Goal: Information Seeking & Learning: Learn about a topic

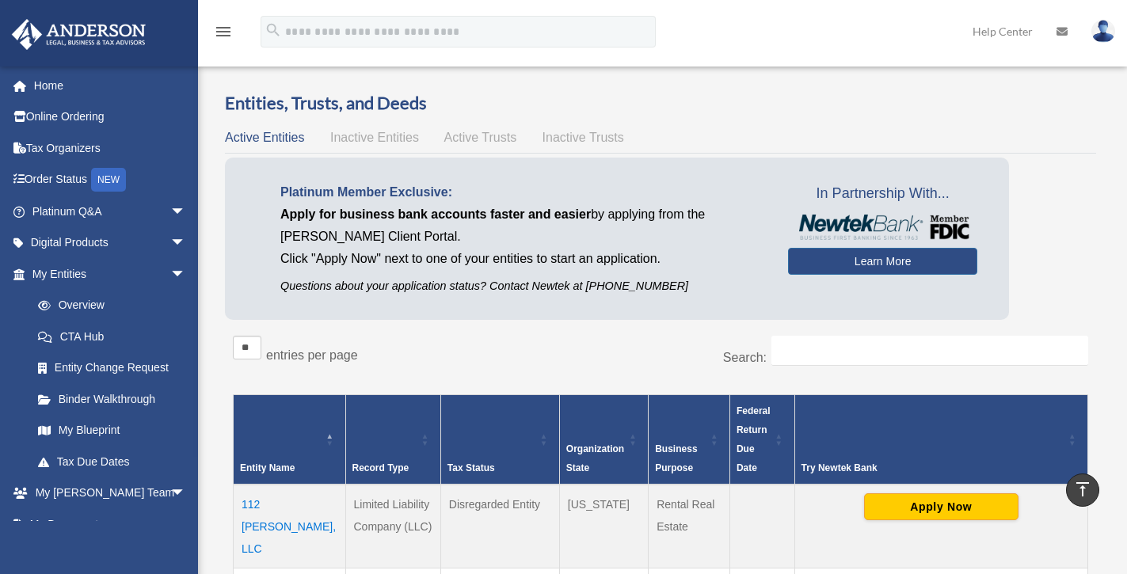
scroll to position [288, 0]
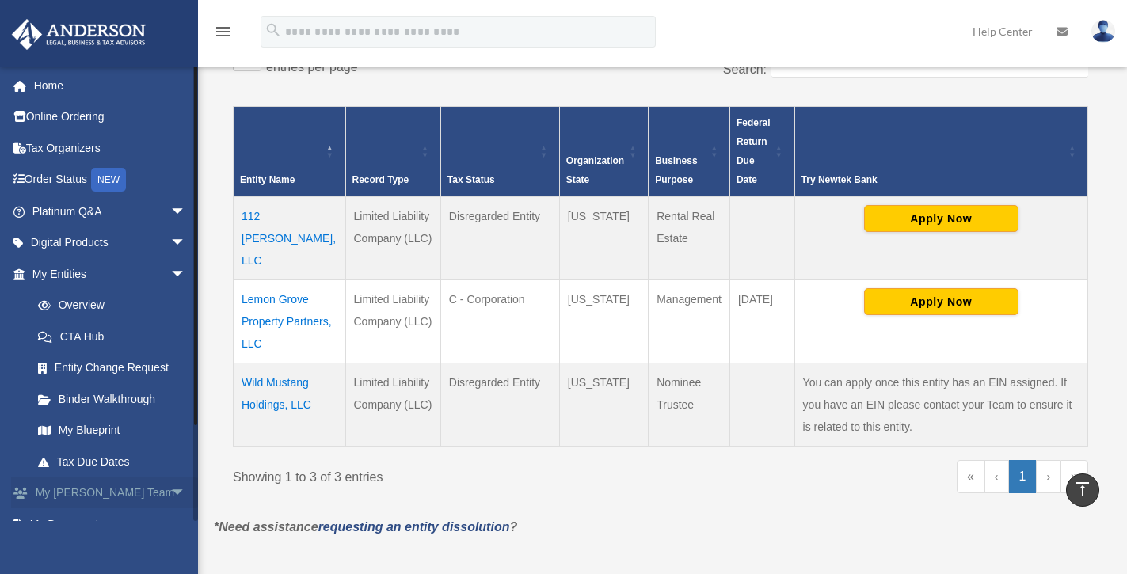
click at [63, 477] on link "My Anderson Team arrow_drop_down" at bounding box center [110, 493] width 199 height 32
click at [71, 485] on link "My Anderson Team arrow_drop_down" at bounding box center [110, 493] width 199 height 32
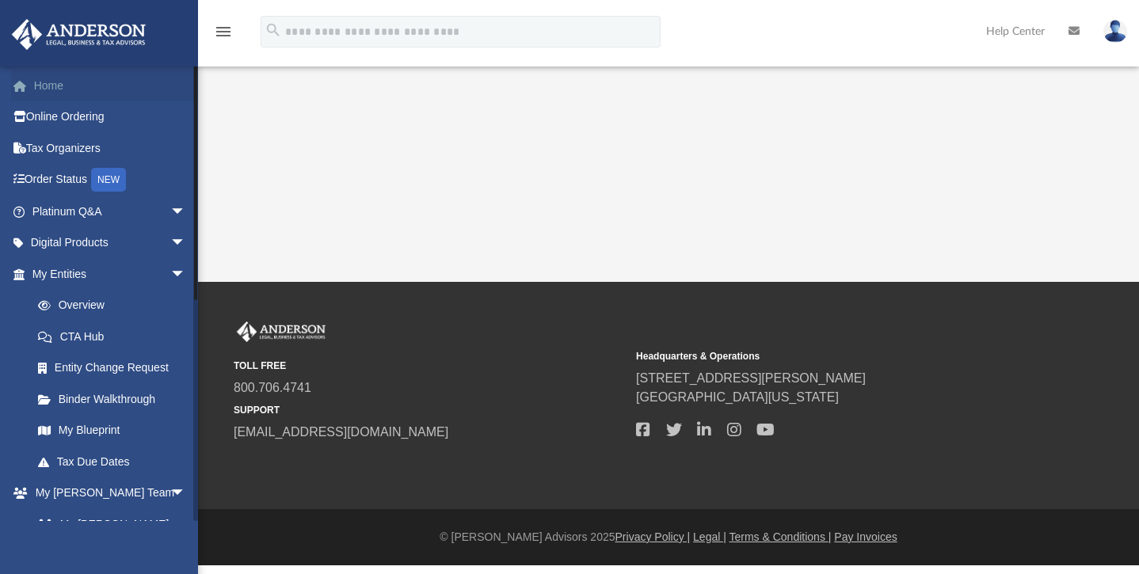
click at [55, 89] on link "Home" at bounding box center [110, 86] width 199 height 32
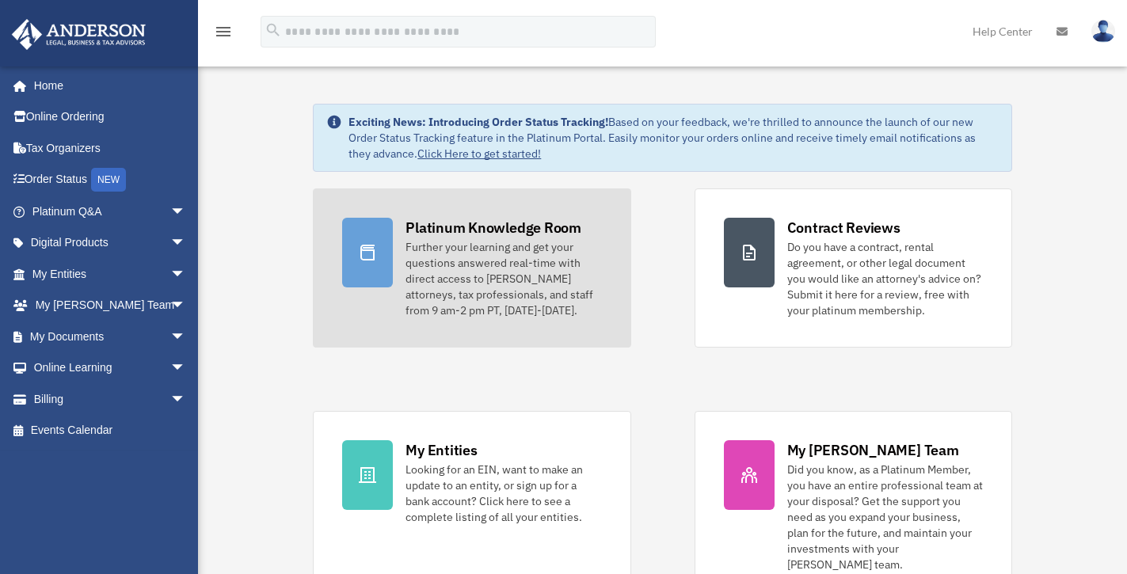
click at [341, 239] on link "Platinum Knowledge Room Further your learning and get your questions answered r…" at bounding box center [472, 267] width 318 height 159
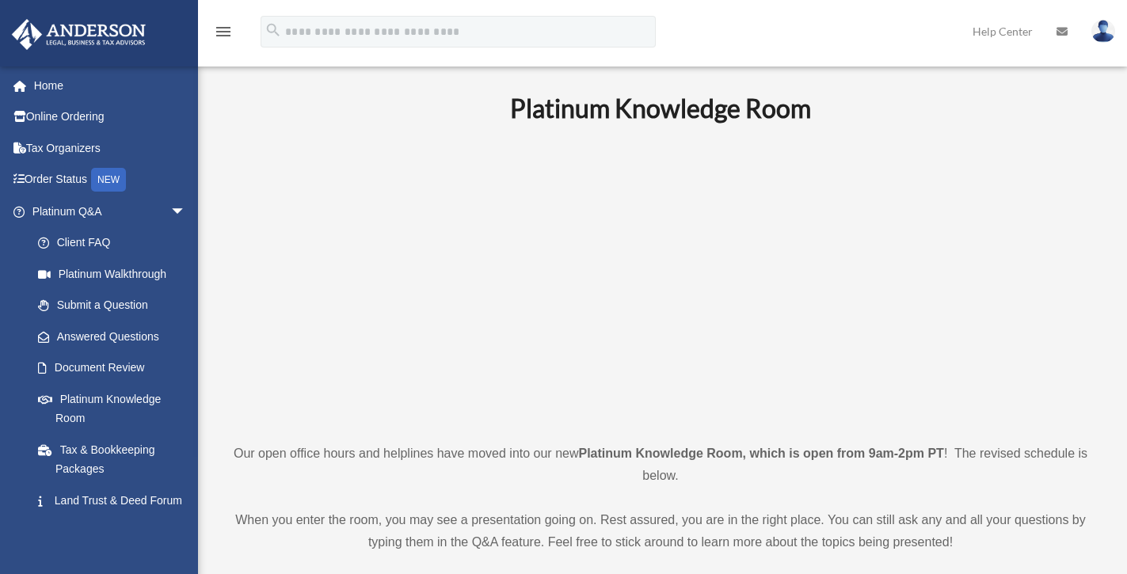
click at [986, 265] on p at bounding box center [660, 283] width 869 height 275
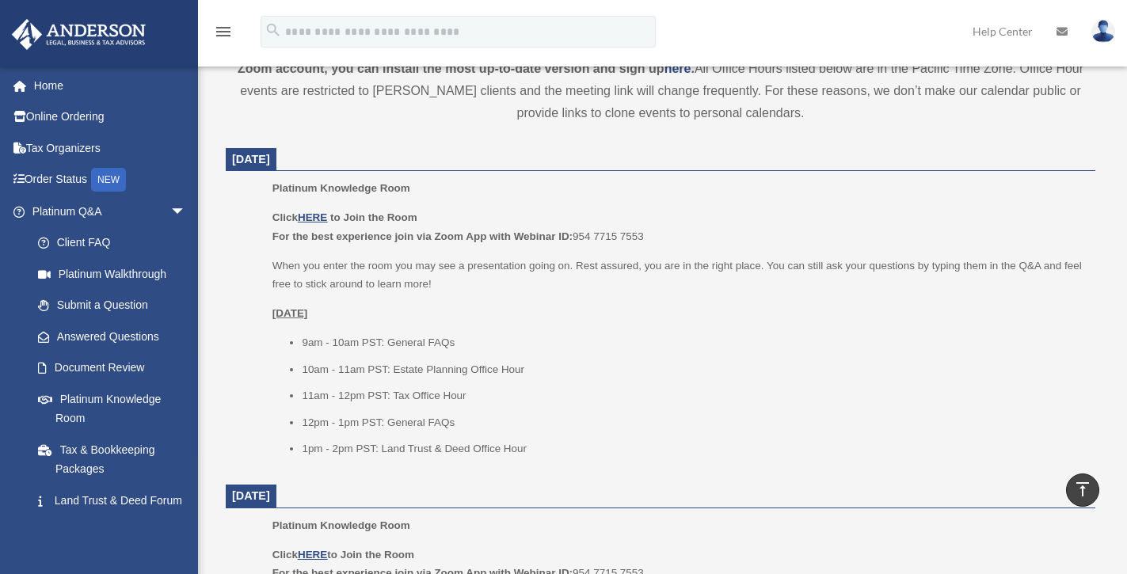
scroll to position [587, 0]
click at [312, 209] on u "HERE" at bounding box center [312, 215] width 29 height 12
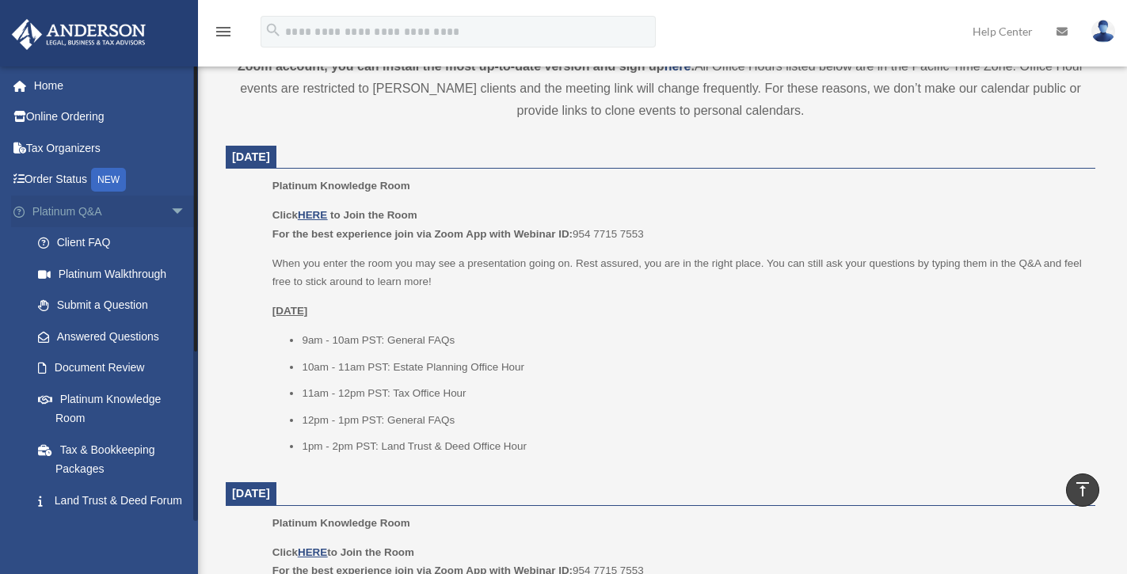
click at [51, 215] on link "Platinum Q&A arrow_drop_down" at bounding box center [110, 212] width 199 height 32
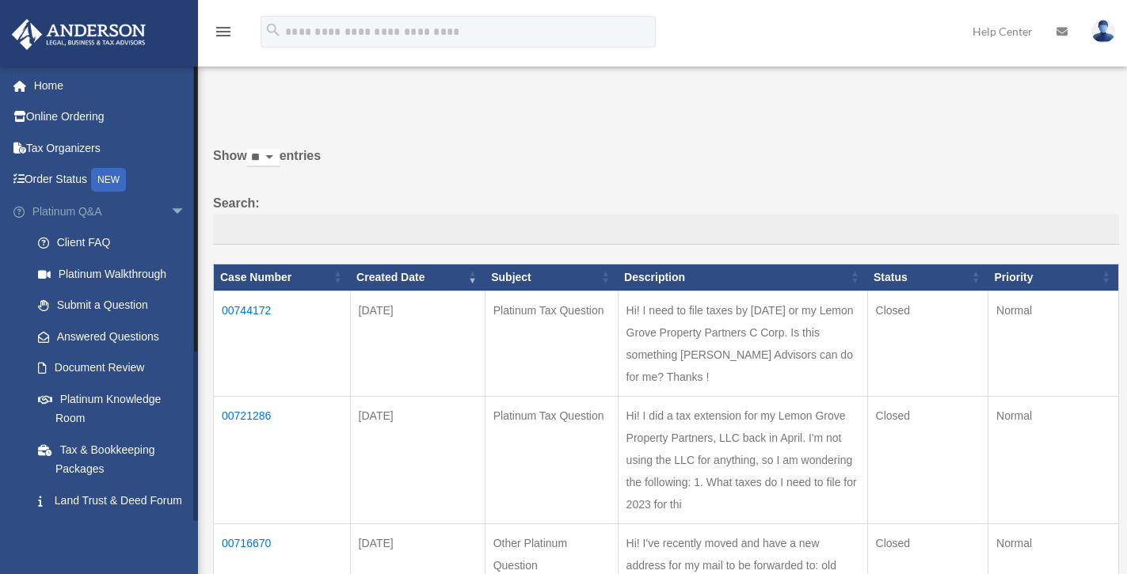
click at [170, 207] on span "arrow_drop_down" at bounding box center [186, 212] width 32 height 32
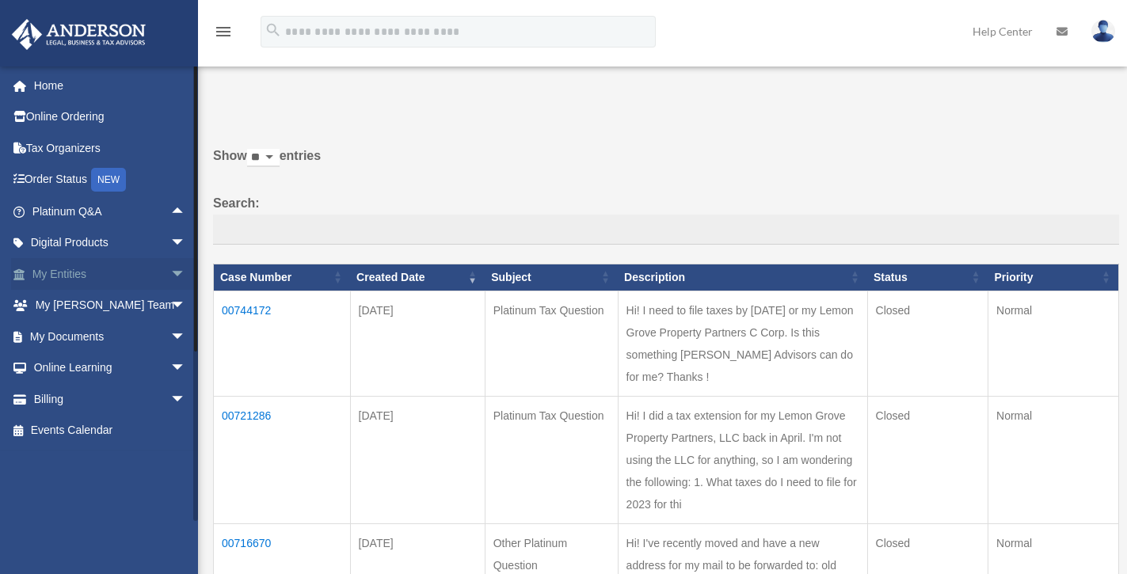
click at [70, 270] on link "My Entities arrow_drop_down" at bounding box center [110, 274] width 199 height 32
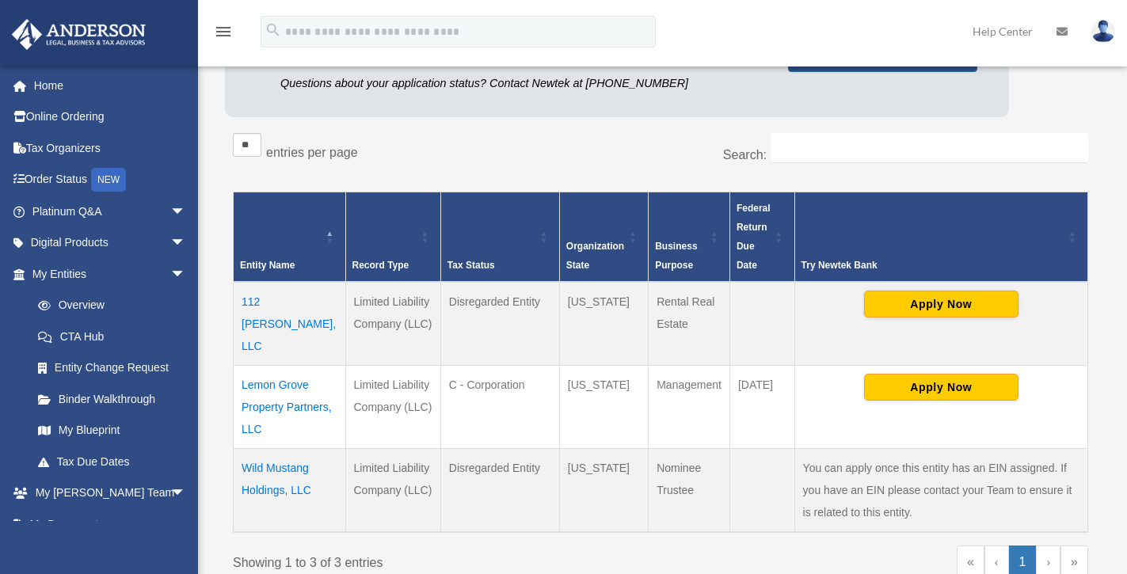
scroll to position [206, 0]
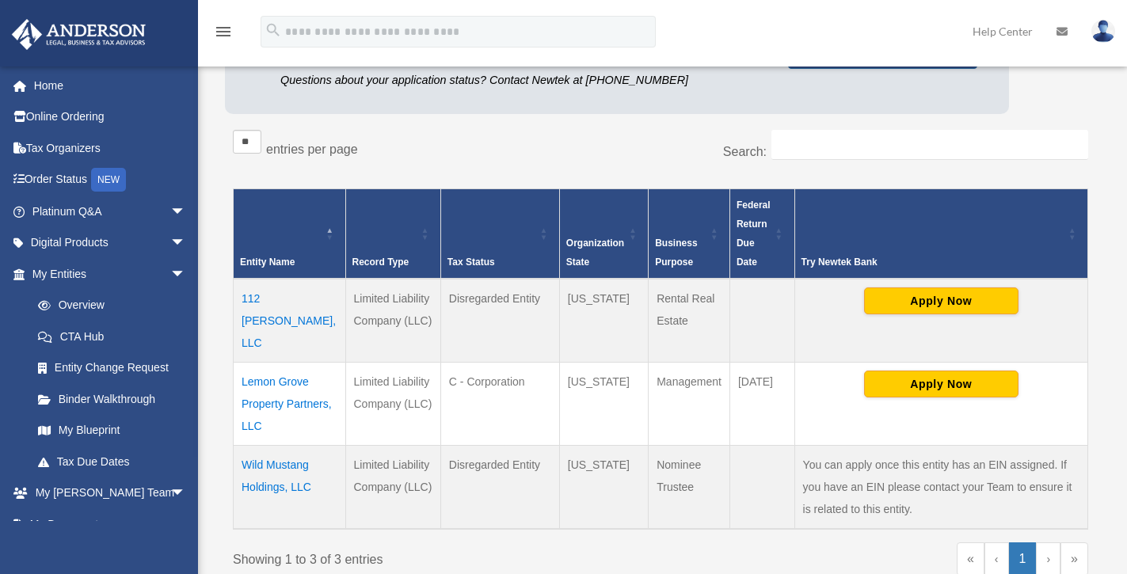
click at [290, 364] on td "Lemon Grove Property Partners, LLC" at bounding box center [290, 403] width 112 height 83
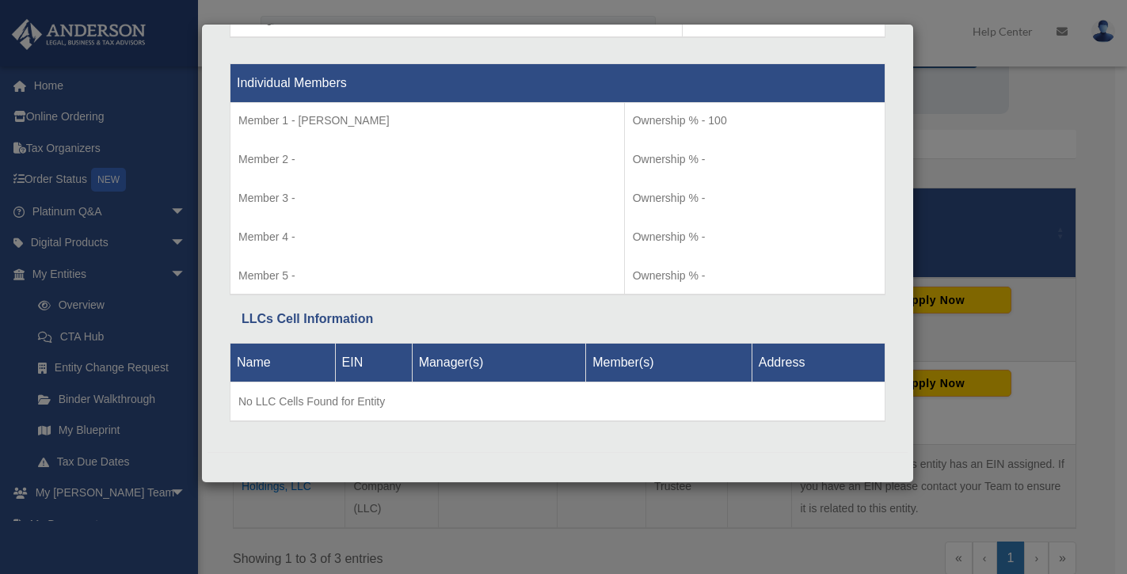
scroll to position [1637, 0]
click at [1108, 356] on div "Details × Articles Sent Organizational Date" at bounding box center [563, 287] width 1127 height 574
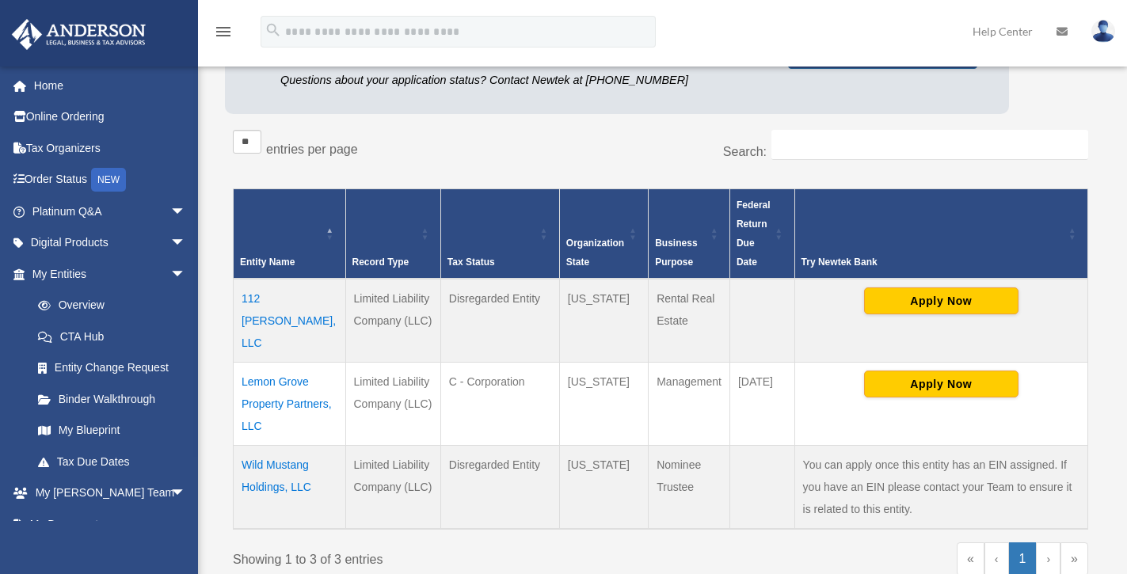
click at [307, 377] on td "Lemon Grove Property Partners, LLC" at bounding box center [290, 403] width 112 height 83
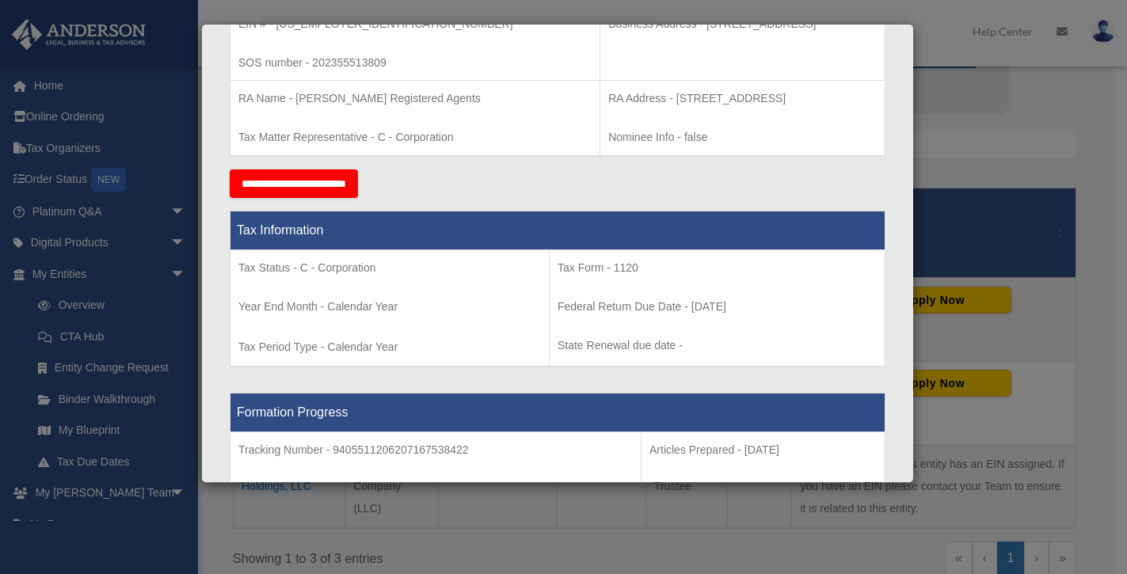
scroll to position [0, 0]
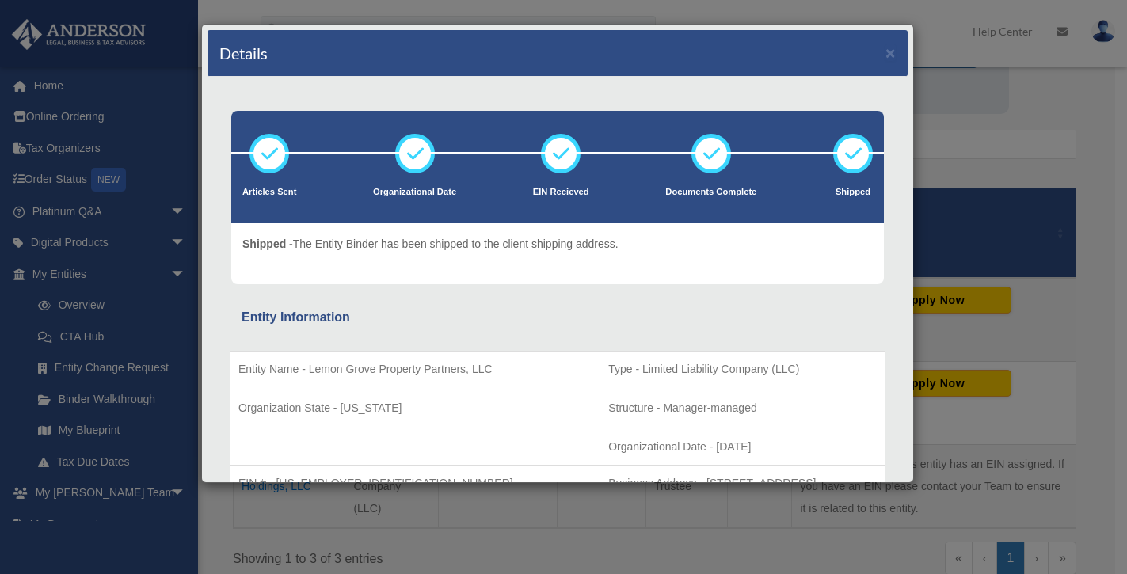
click at [884, 53] on div "Details ×" at bounding box center [557, 53] width 700 height 47
click at [885, 55] on button "×" at bounding box center [890, 52] width 10 height 17
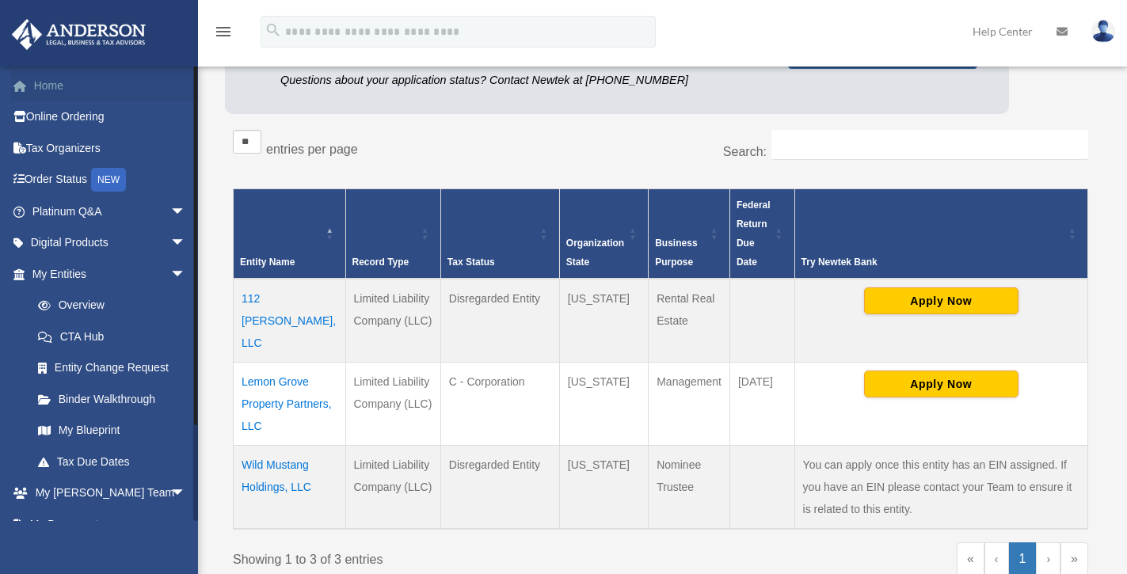
click at [89, 78] on link "Home" at bounding box center [110, 86] width 199 height 32
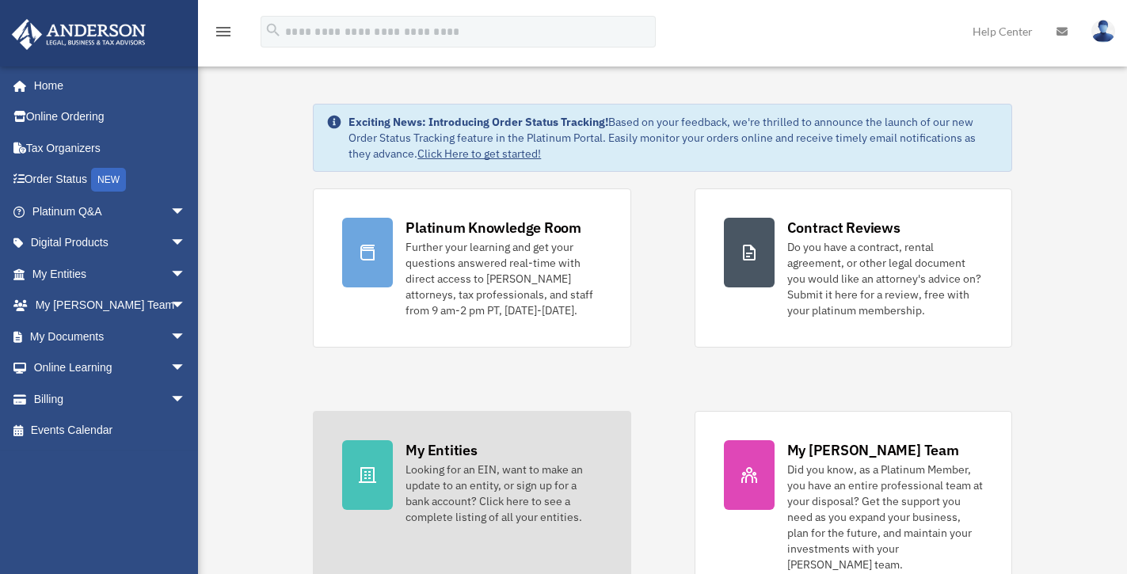
click at [357, 486] on div at bounding box center [367, 475] width 51 height 70
